Goal: Task Accomplishment & Management: Manage account settings

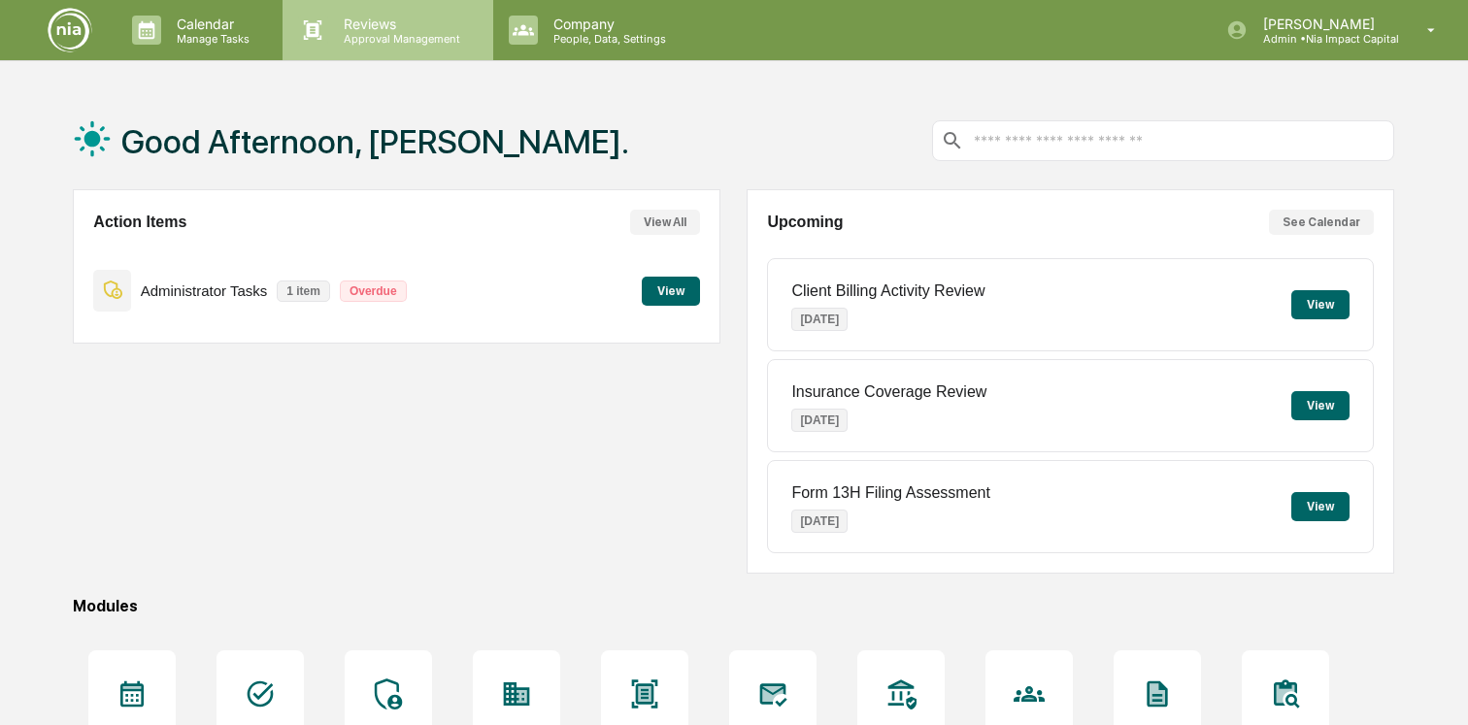
click at [416, 23] on p "Reviews" at bounding box center [399, 24] width 142 height 17
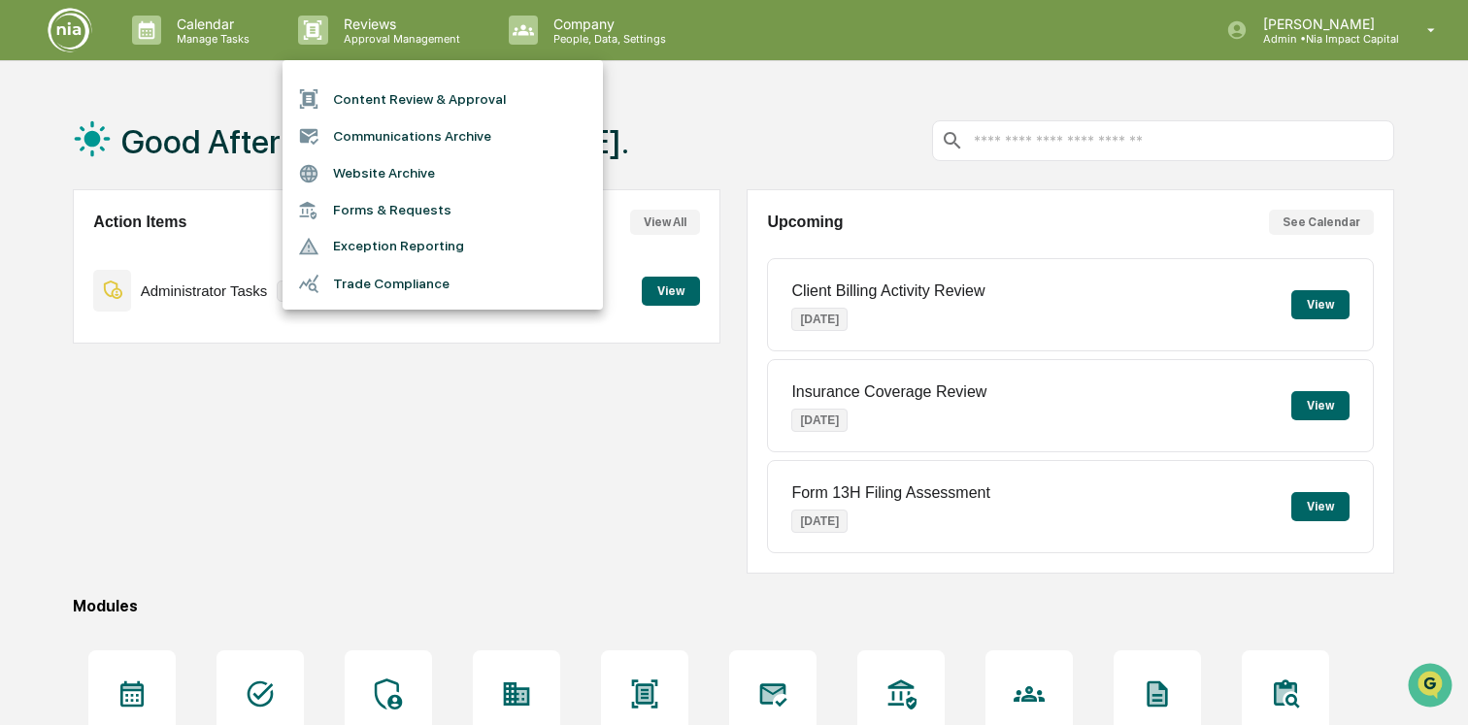
click at [393, 105] on li "Content Review & Approval" at bounding box center [443, 99] width 320 height 37
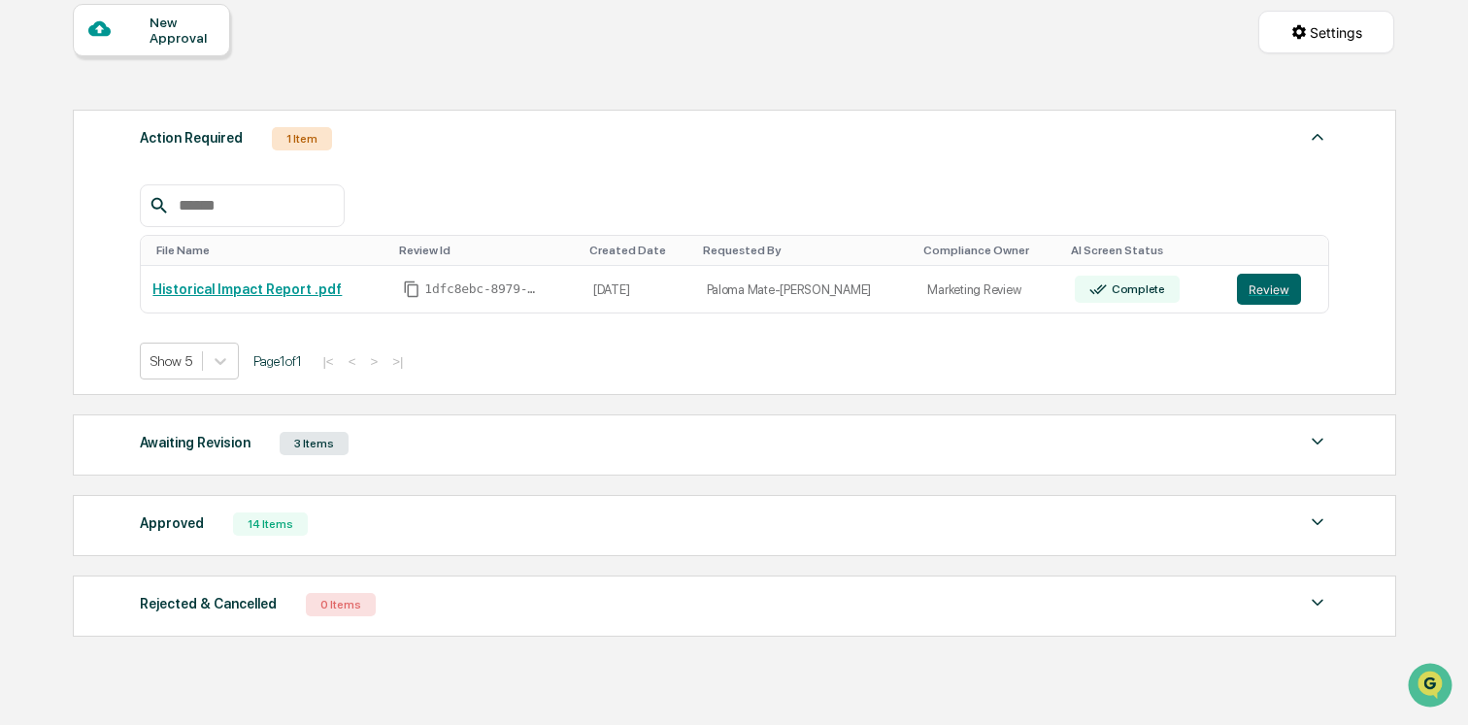
scroll to position [187, 0]
click at [593, 440] on div "Awaiting Revision 3 Items" at bounding box center [734, 441] width 1189 height 27
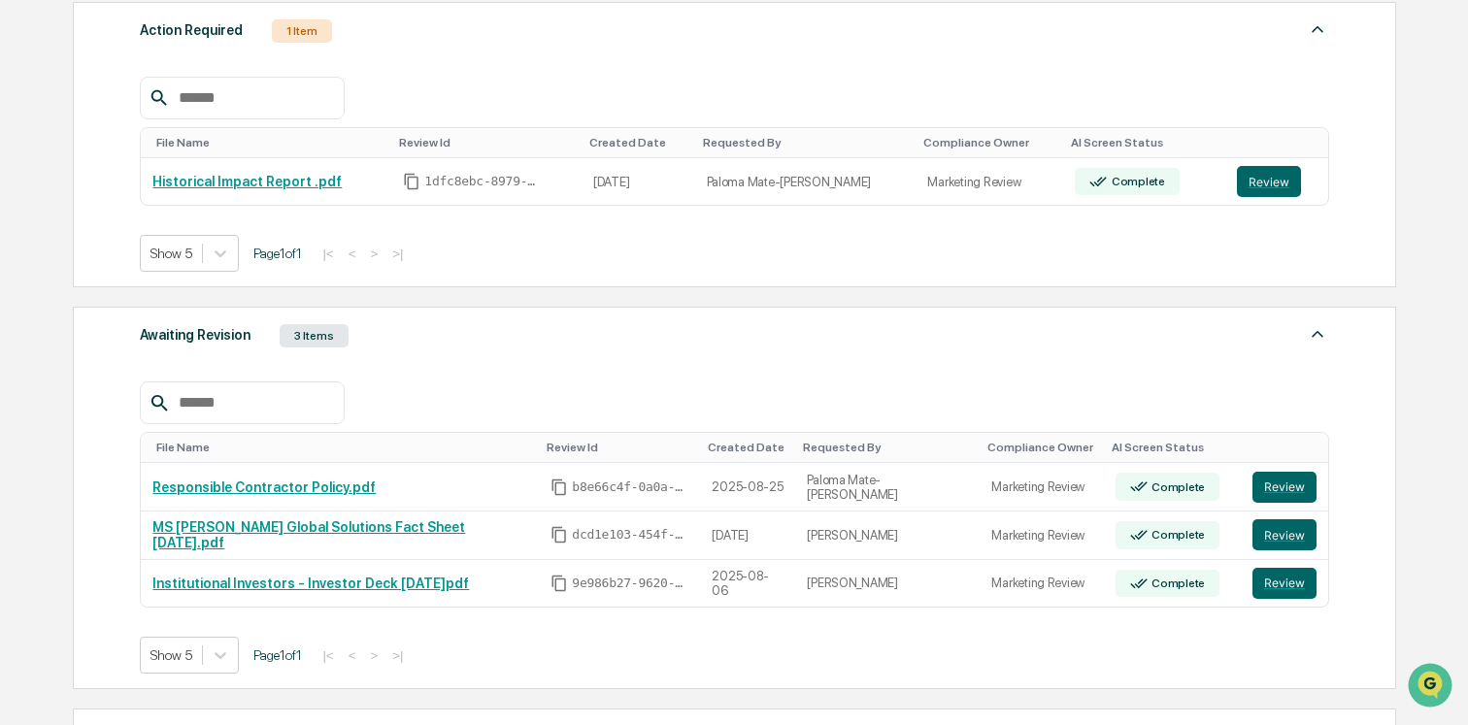
scroll to position [298, 0]
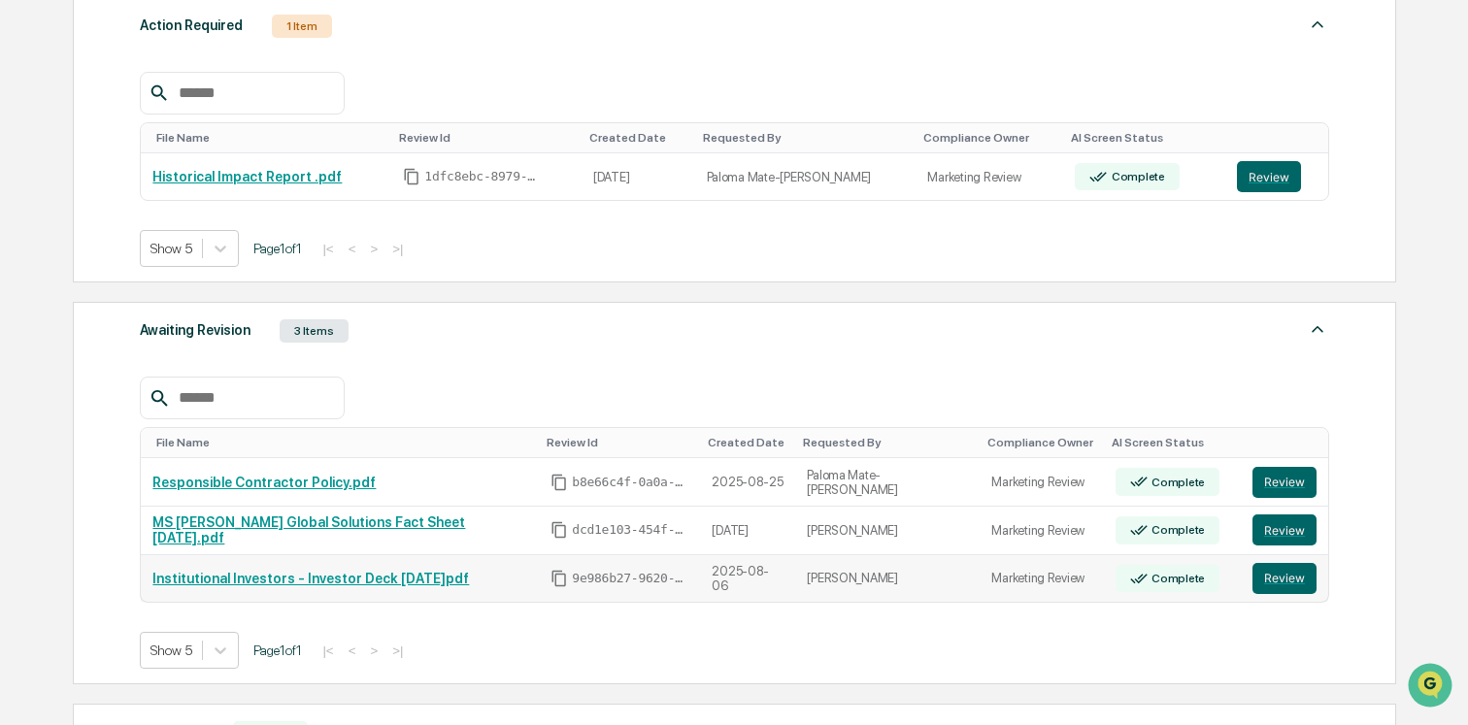
click at [393, 580] on link "Institutional Investors - Investor Deck [DATE]pdf" at bounding box center [310, 579] width 317 height 16
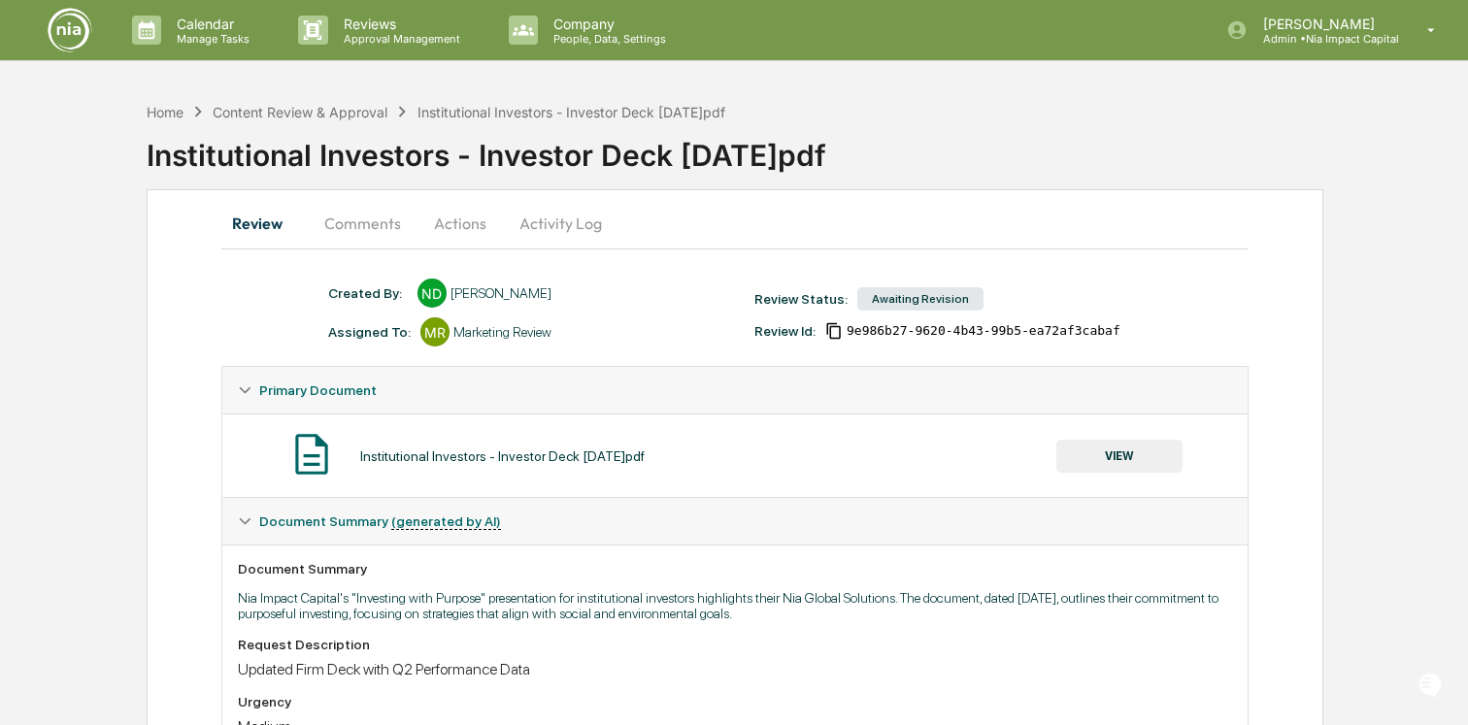
scroll to position [37, 0]
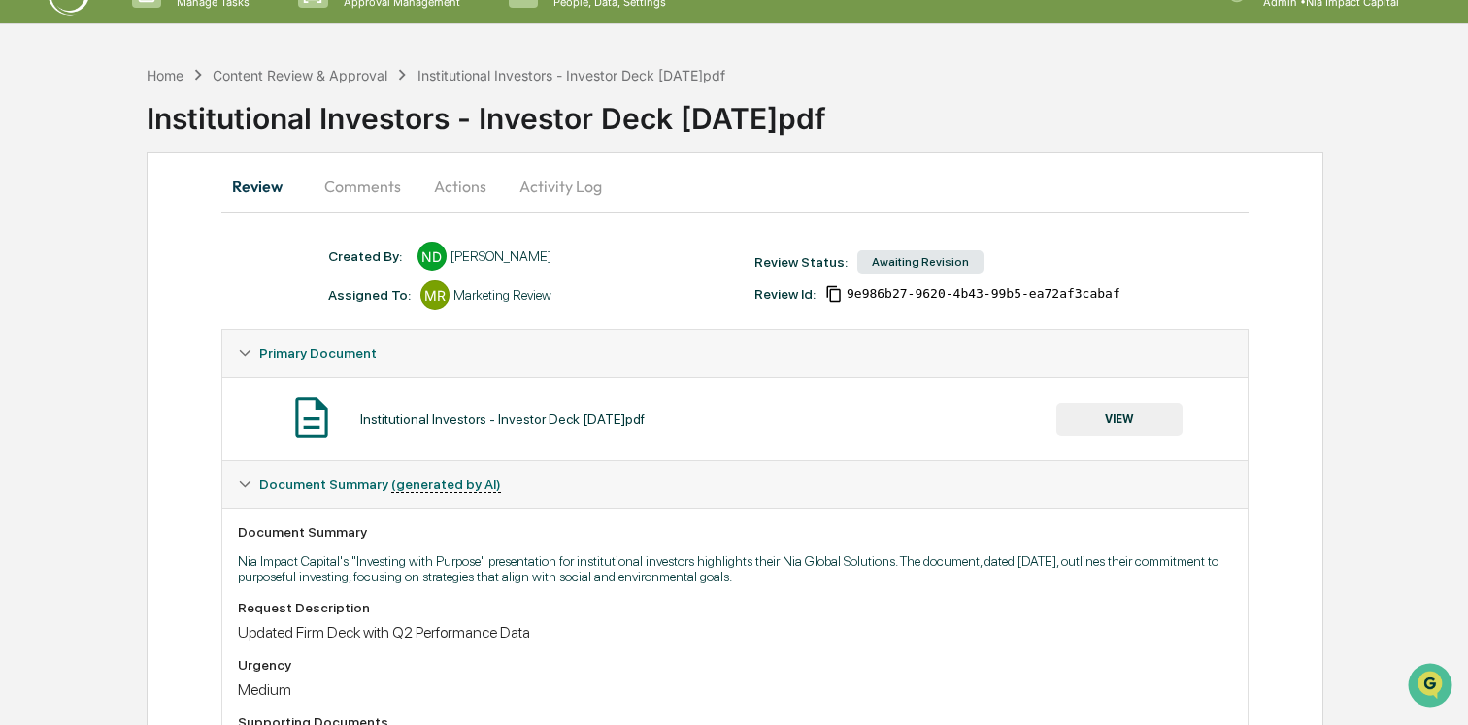
click at [378, 183] on button "Comments" at bounding box center [363, 186] width 108 height 47
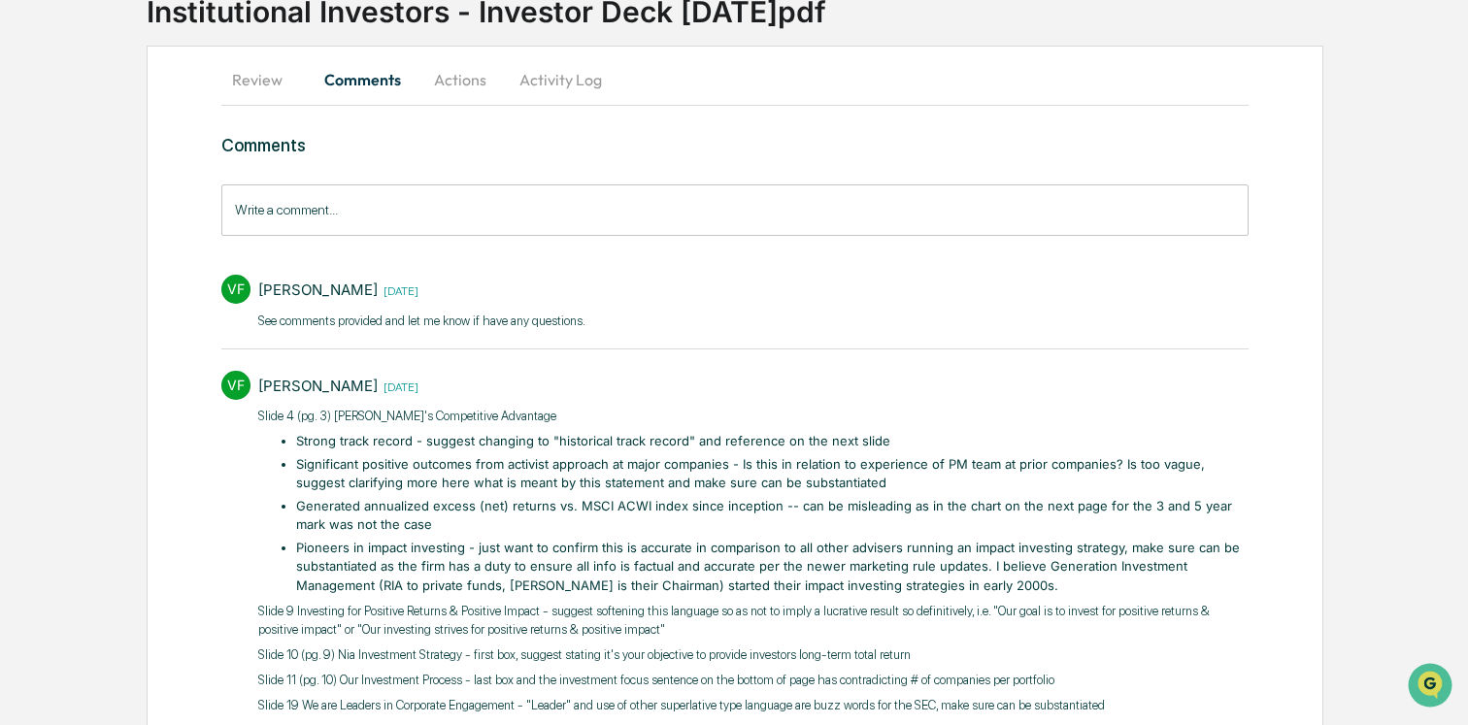
scroll to position [149, 0]
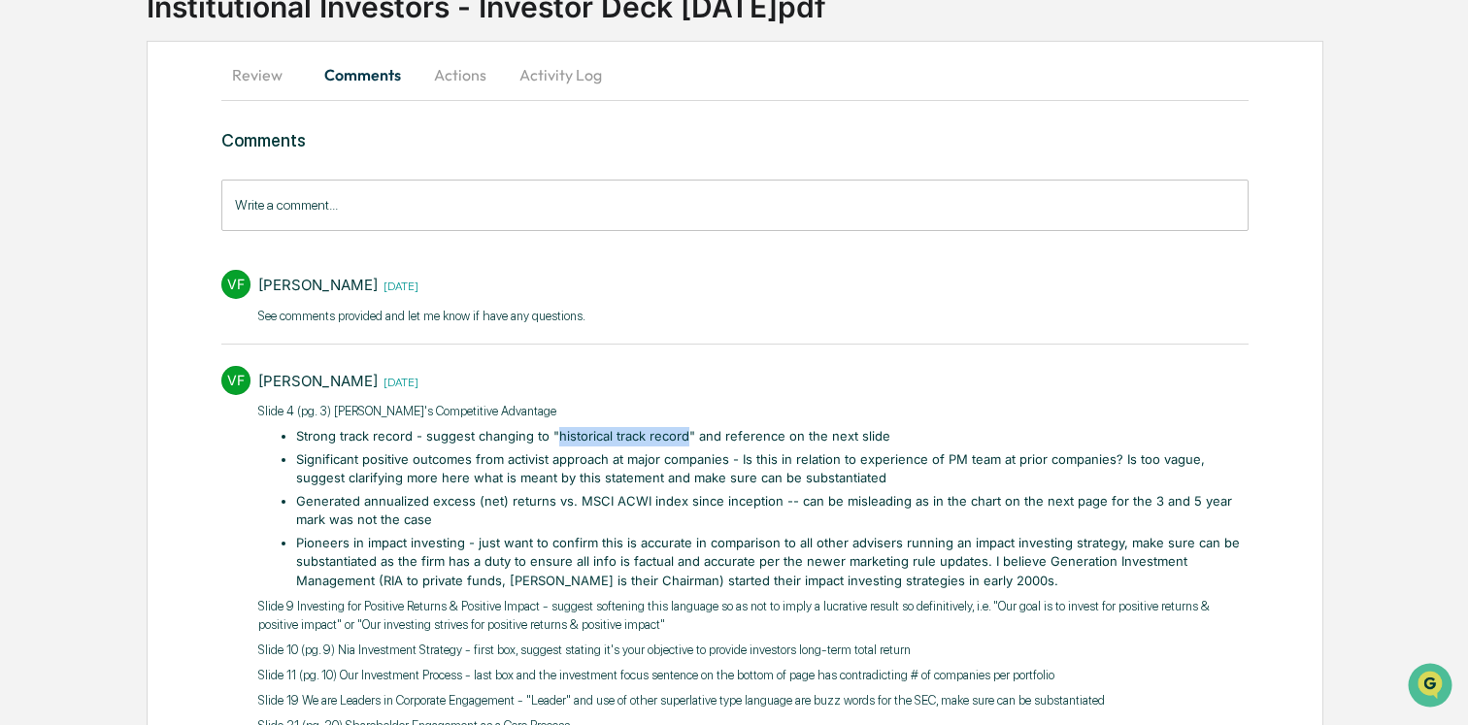
drag, startPoint x: 558, startPoint y: 434, endPoint x: 686, endPoint y: 435, distance: 128.2
click at [686, 435] on li "Strong track record - suggest changing to "historical track record" and referen…" at bounding box center [772, 436] width 952 height 19
copy li "historical track record"
click at [721, 458] on li "Significant positive outcomes from activist approach at major companies - Is th…" at bounding box center [772, 469] width 952 height 38
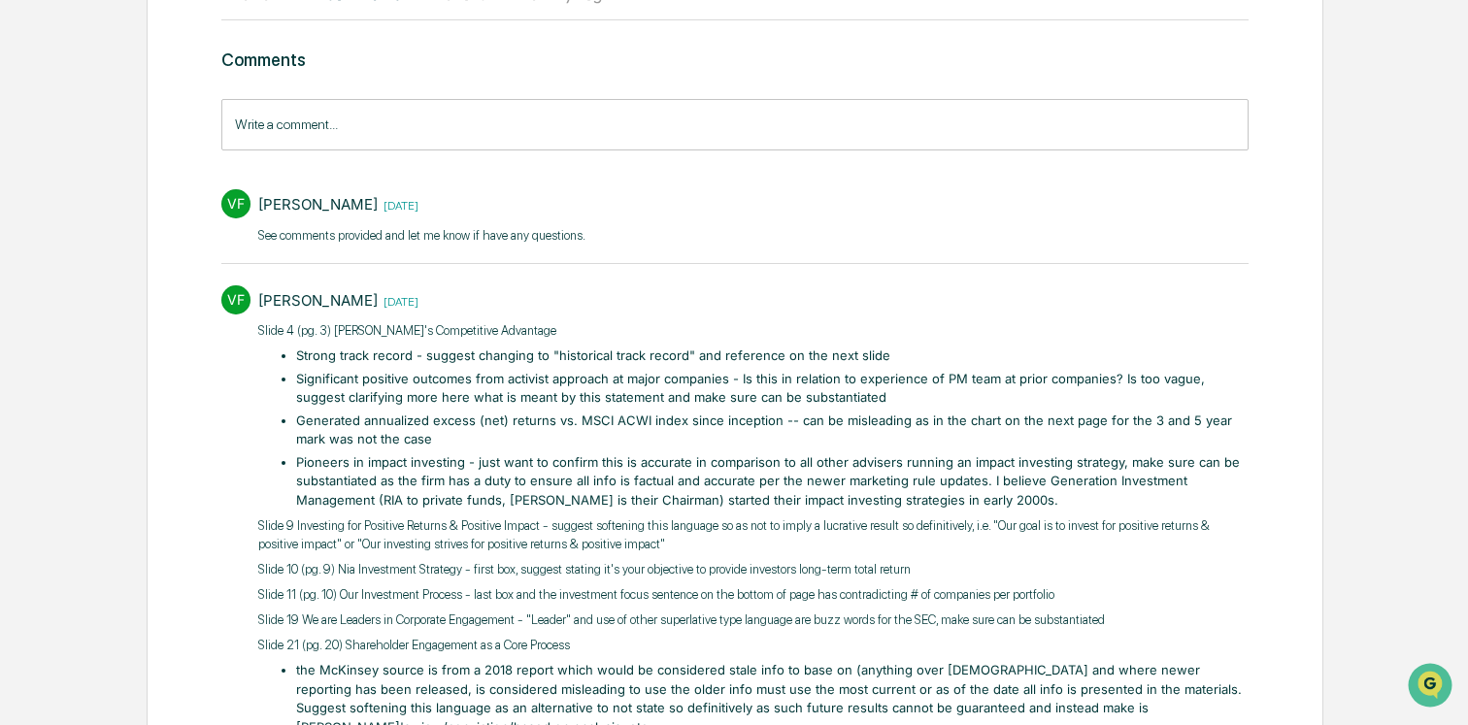
scroll to position [244, 0]
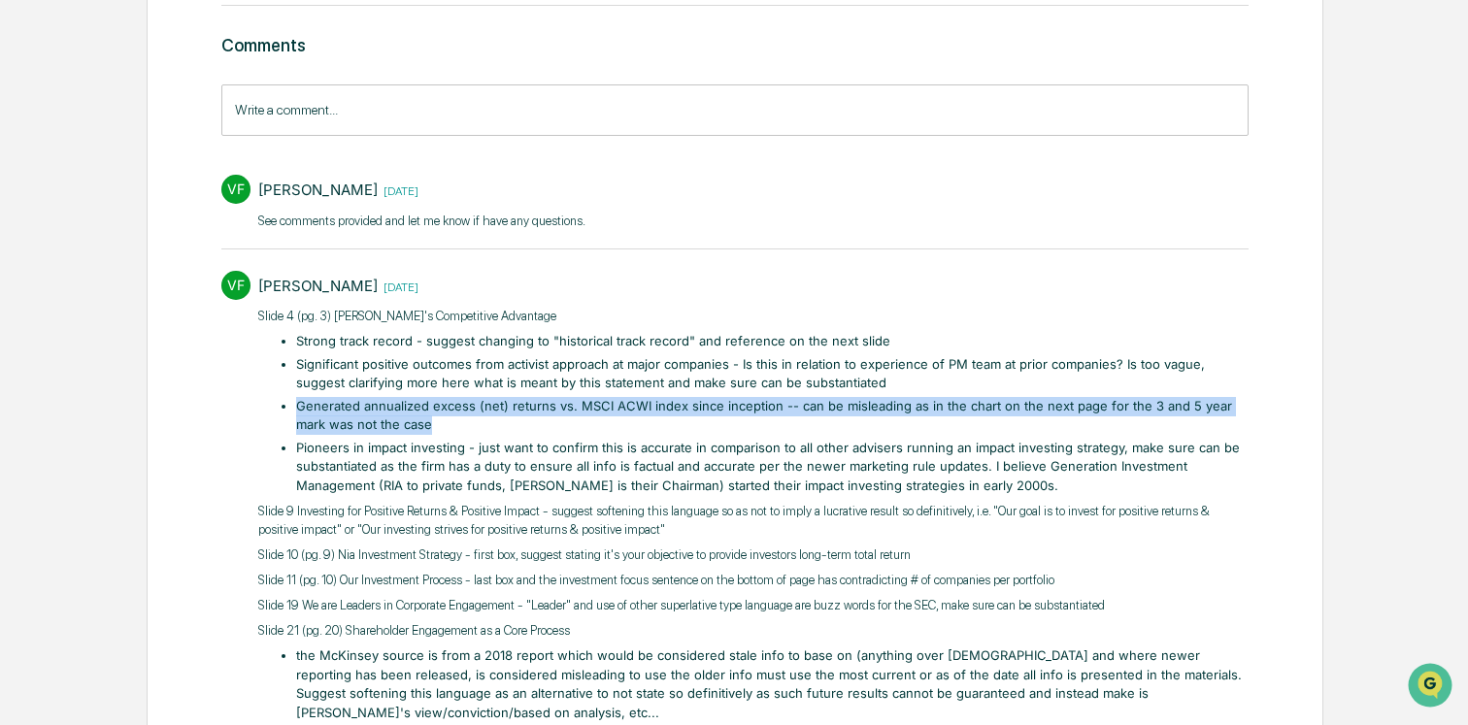
drag, startPoint x: 297, startPoint y: 405, endPoint x: 417, endPoint y: 427, distance: 121.5
click at [417, 427] on li "Generated annualized excess (net) returns vs. MSCI ACWI index since inception -…" at bounding box center [772, 416] width 952 height 38
copy li "Generated annualized excess (net) returns vs. MSCI ACWI index since inception -…"
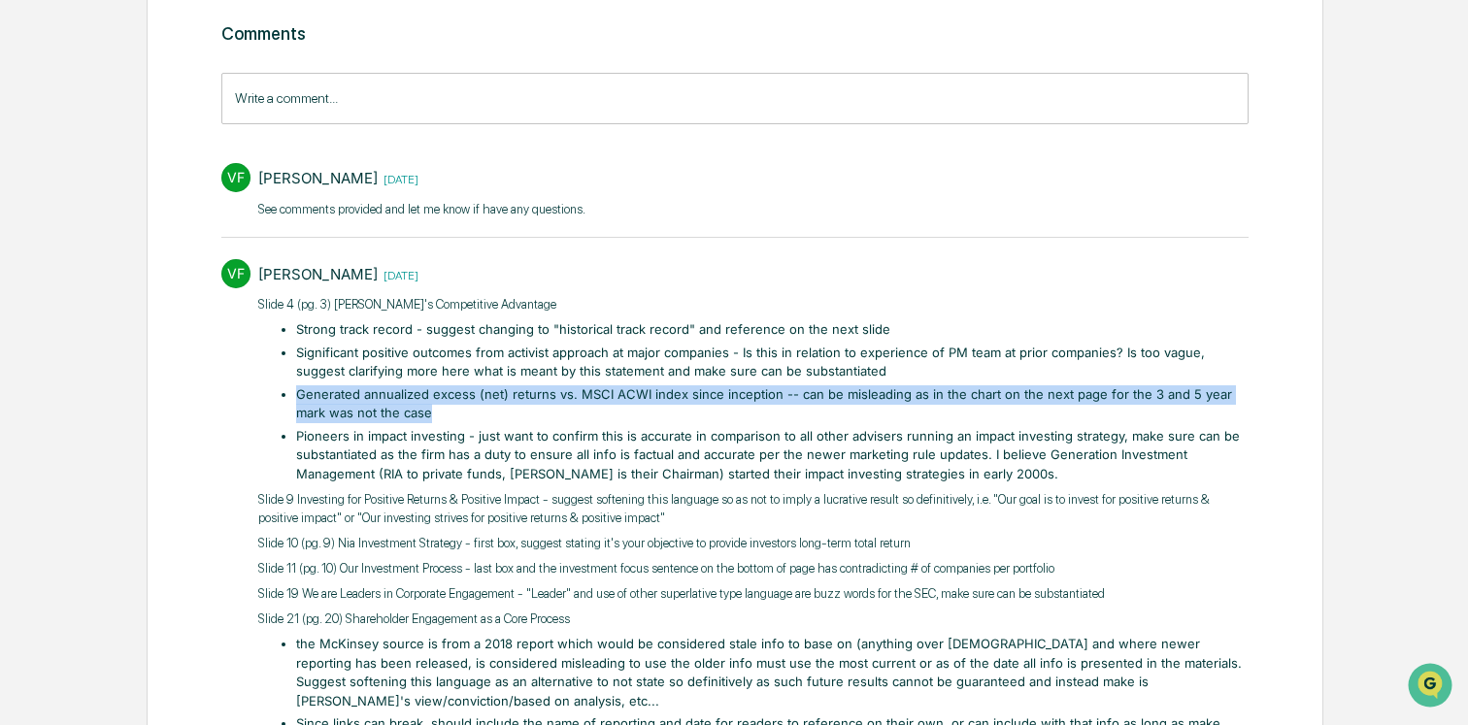
scroll to position [260, 0]
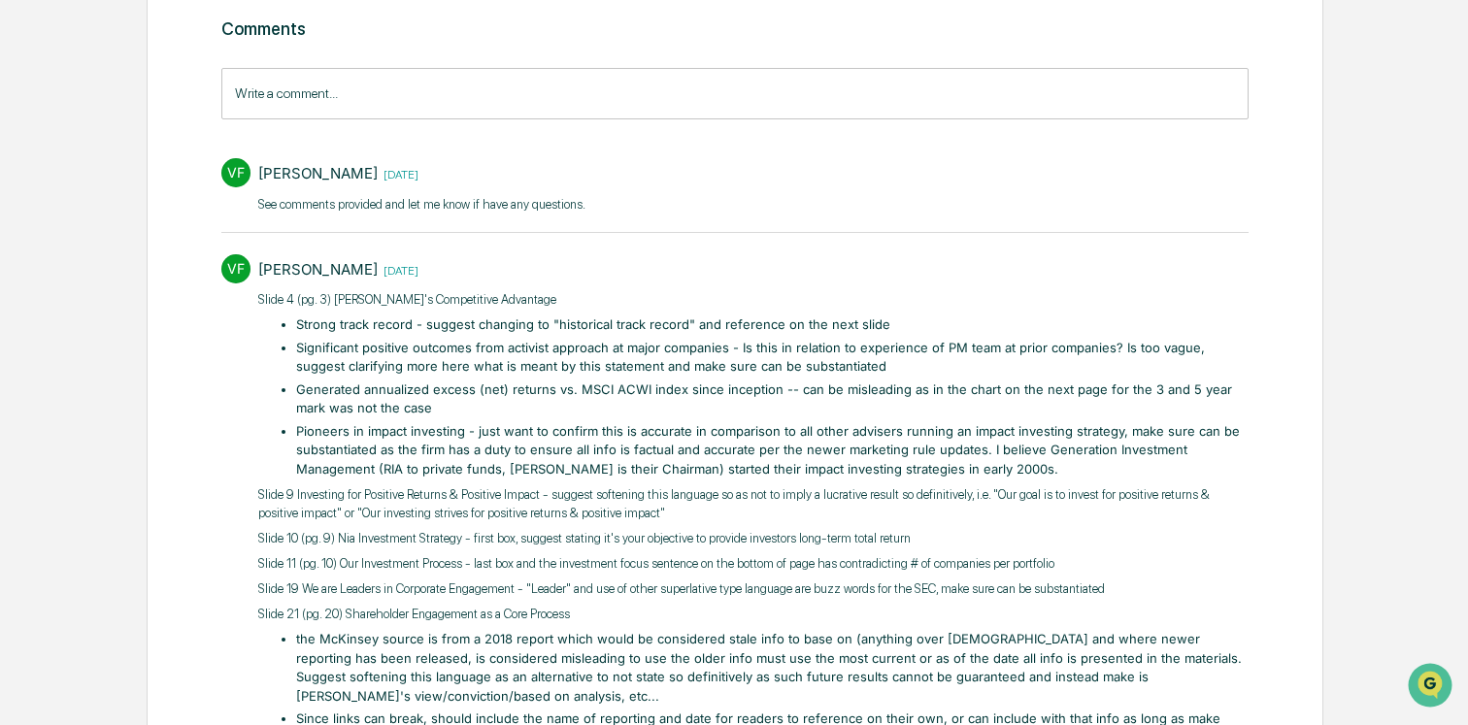
click at [875, 454] on li "Pioneers in impact investing - just want to confirm this is accurate in compari…" at bounding box center [772, 450] width 952 height 57
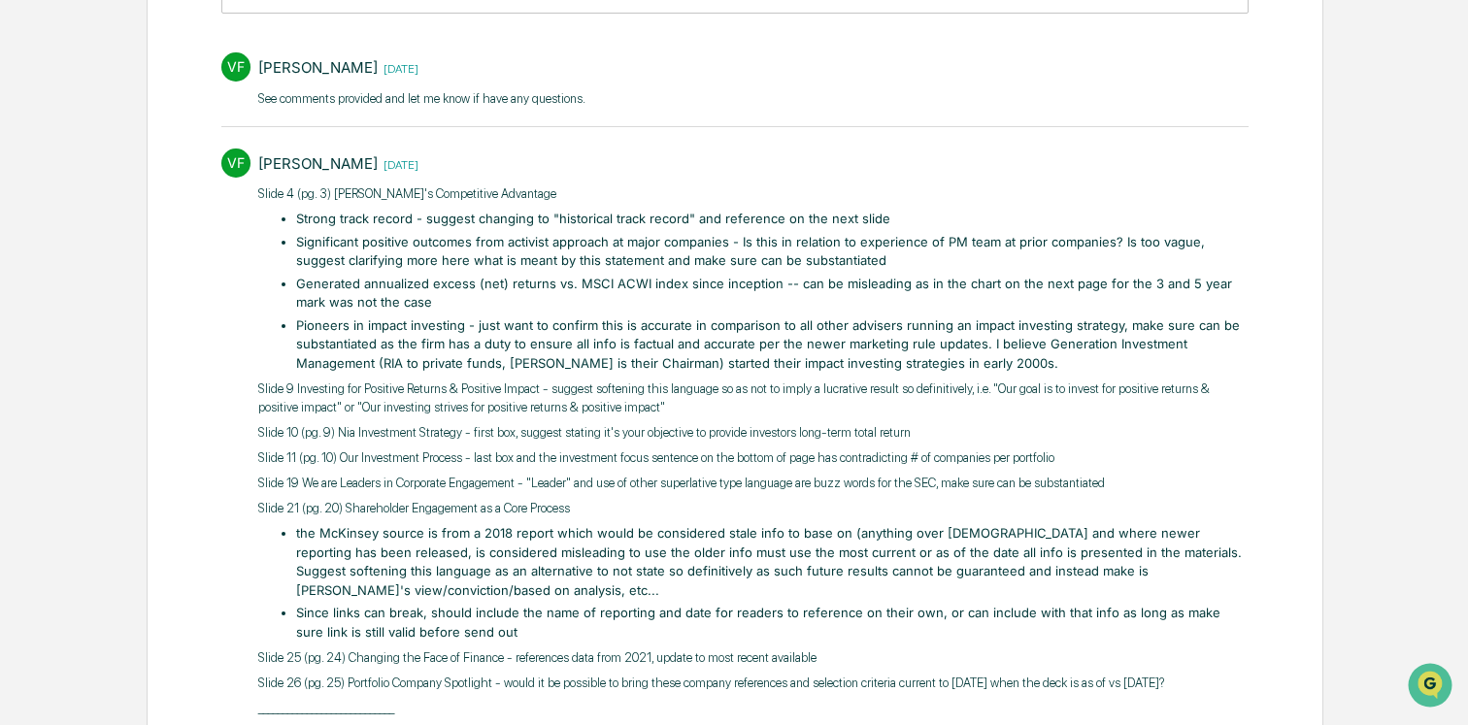
scroll to position [376, 0]
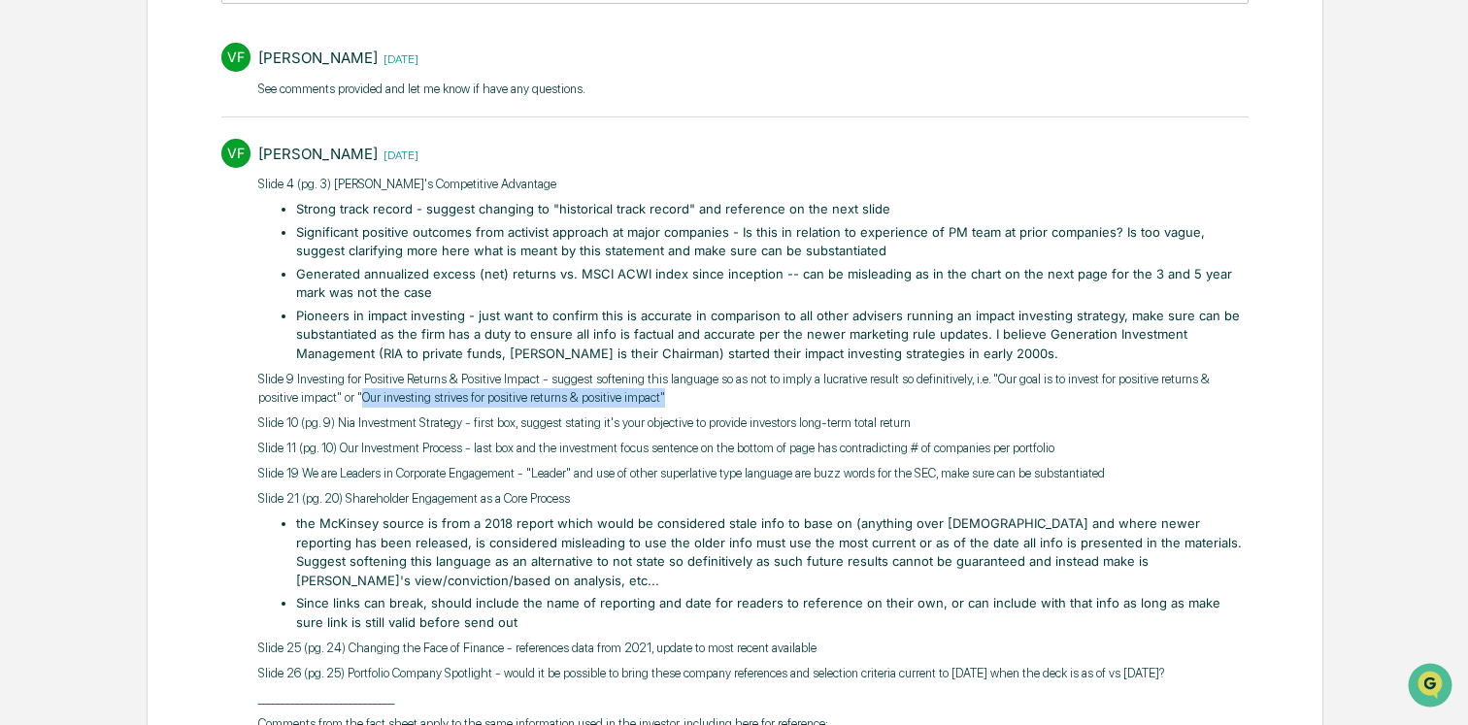
drag, startPoint x: 486, startPoint y: 395, endPoint x: 821, endPoint y: 398, distance: 335.0
click at [821, 398] on p "Slide 9 Investing for Positive Returns & Positive Impact - suggest softening th…" at bounding box center [753, 389] width 990 height 38
copy p "Our investing strives for positive returns & positive impact""
click at [889, 450] on p "Slide 11 (pg. 10) Our Investment Process - last box and the investment focus se…" at bounding box center [753, 448] width 990 height 19
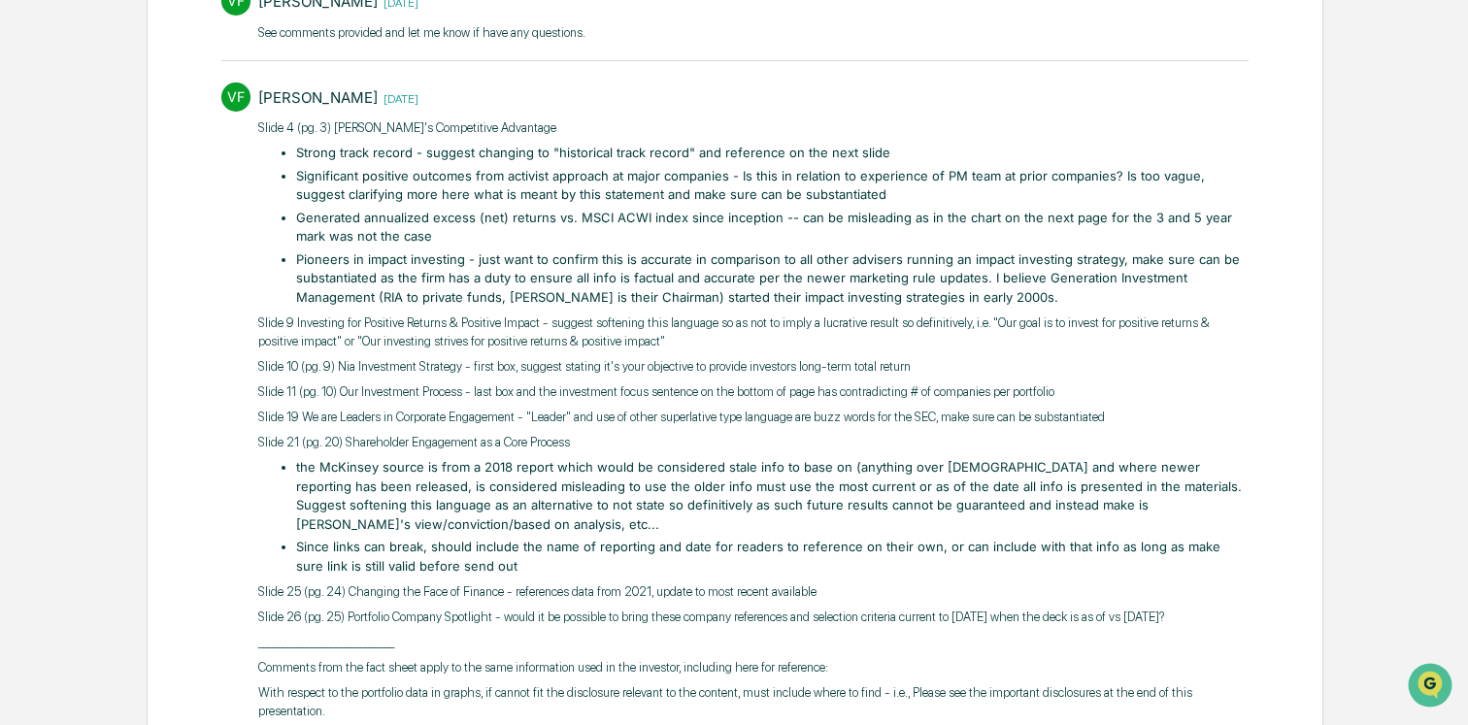
scroll to position [434, 0]
drag, startPoint x: 871, startPoint y: 362, endPoint x: 1015, endPoint y: 374, distance: 144.2
click at [1014, 373] on div "Slide 4 (pg. 3) [PERSON_NAME]'s Competitive Advantage Strong track record - sug…" at bounding box center [753, 530] width 990 height 826
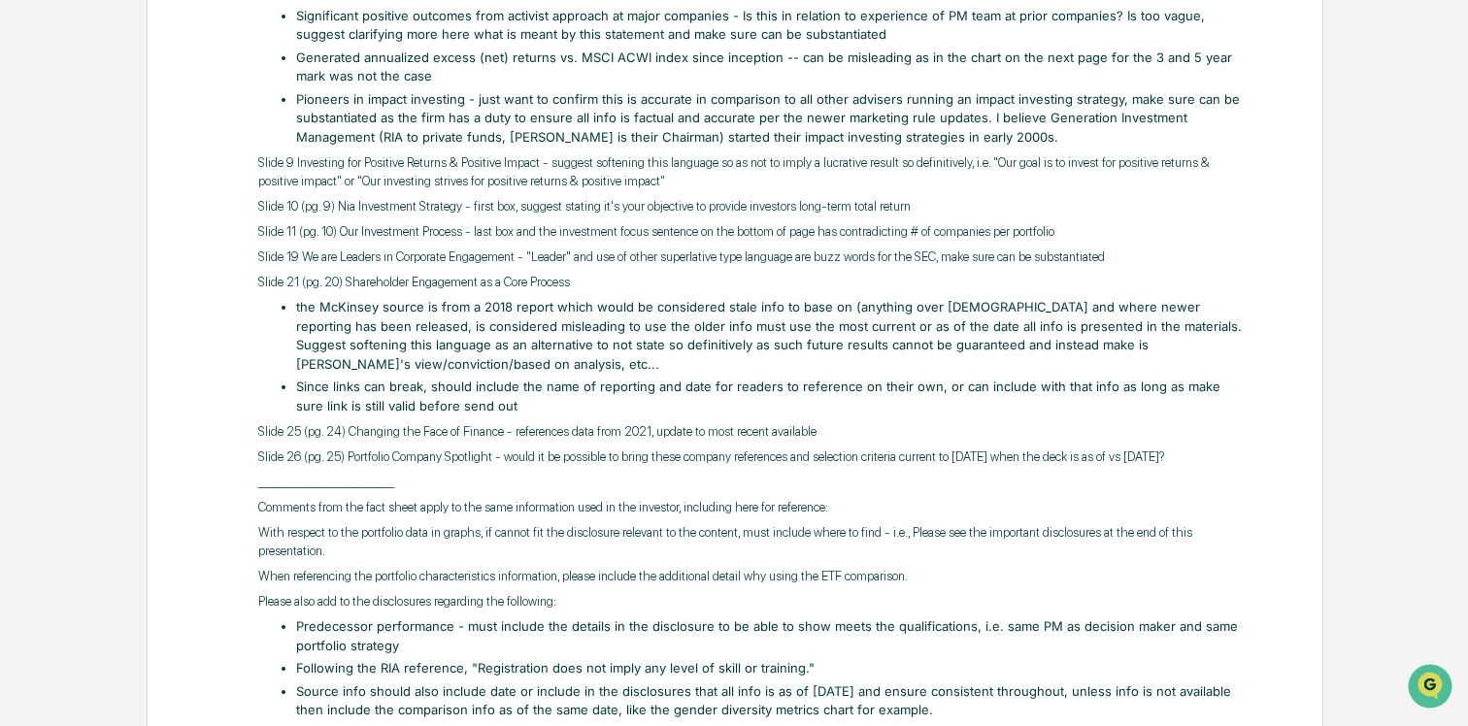
scroll to position [593, 0]
click at [835, 458] on p "Slide 26 (pg. 25) Portfolio Company Spotlight - would it be possible to bring t…" at bounding box center [753, 456] width 990 height 19
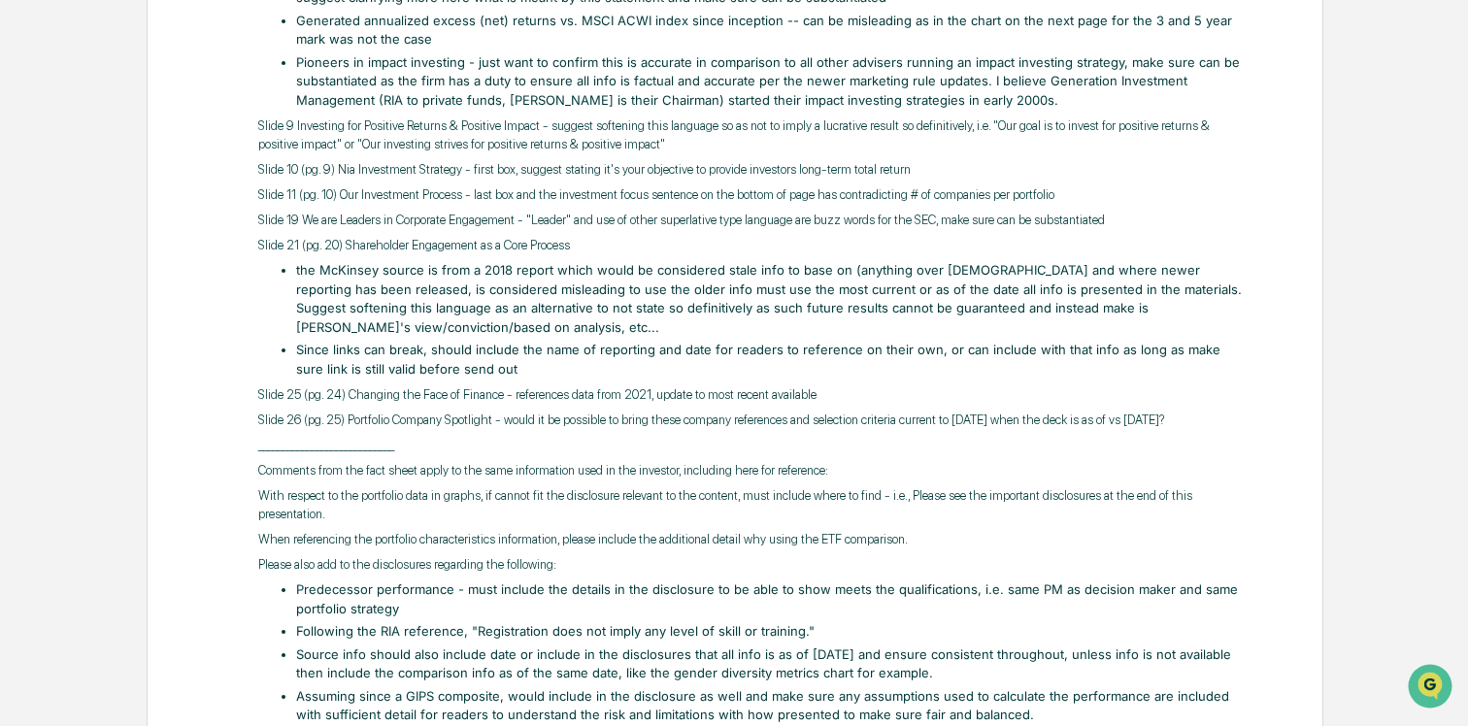
scroll to position [631, 0]
